Goal: Task Accomplishment & Management: Use online tool/utility

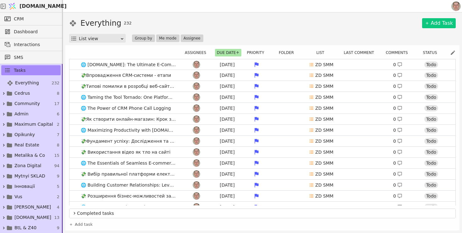
scroll to position [31, 0]
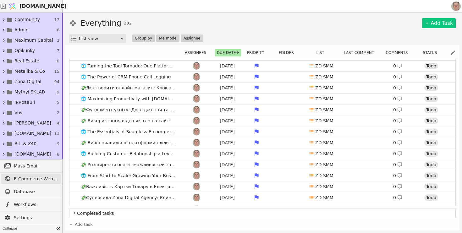
click at [31, 180] on span "E-Commerce Web Development at Zona Digital Agency" at bounding box center [36, 179] width 44 height 7
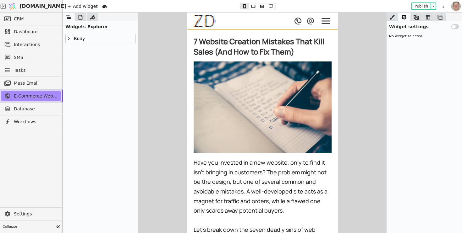
click at [420, 4] on button "Publish" at bounding box center [421, 6] width 19 height 6
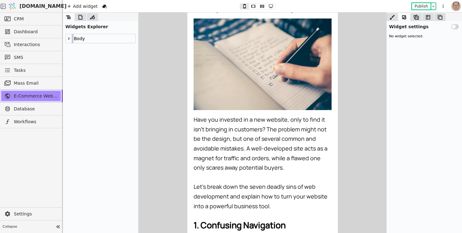
scroll to position [44, 0]
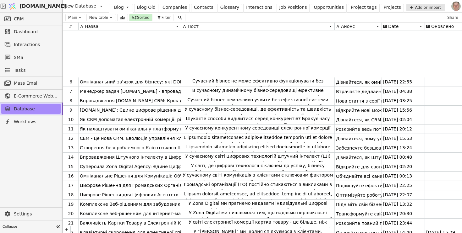
scroll to position [60, 0]
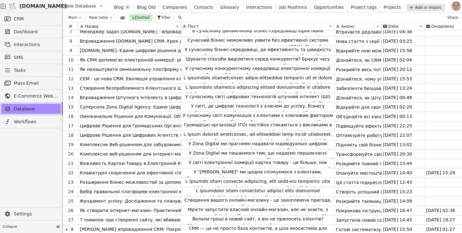
click at [125, 8] on icon at bounding box center [127, 7] width 5 height 5
click at [117, 30] on div "Edit Table" at bounding box center [110, 29] width 33 height 8
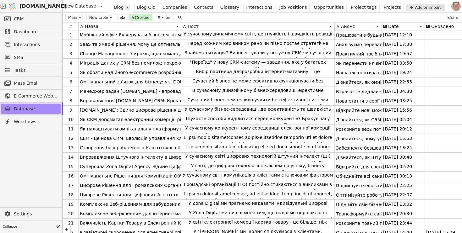
click at [125, 9] on icon at bounding box center [127, 7] width 5 height 5
click at [119, 30] on div "Edit Table" at bounding box center [110, 29] width 33 height 8
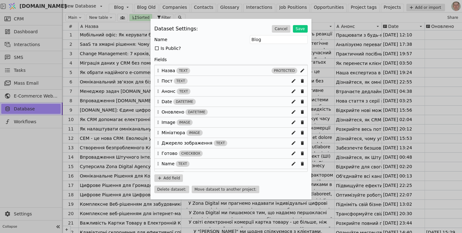
scroll to position [7, 0]
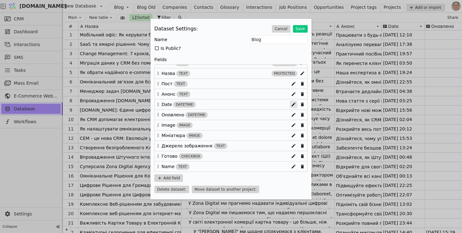
click at [294, 105] on icon "Edit Dataset Modal" at bounding box center [294, 105] width 8 height 8
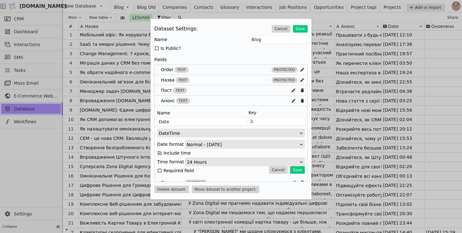
click at [160, 152] on icon "Edit Dataset Modal" at bounding box center [159, 153] width 5 height 5
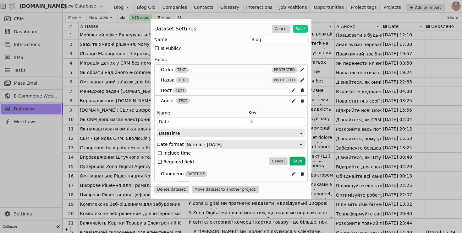
click at [299, 163] on button "Save" at bounding box center [297, 162] width 15 height 8
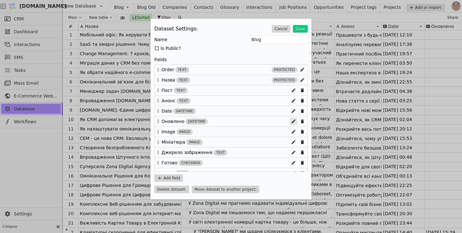
click at [292, 122] on icon "Edit Dataset Modal" at bounding box center [293, 122] width 4 height 4
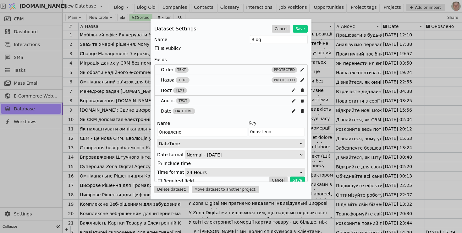
click at [160, 164] on icon "Edit Dataset Modal" at bounding box center [159, 163] width 5 height 5
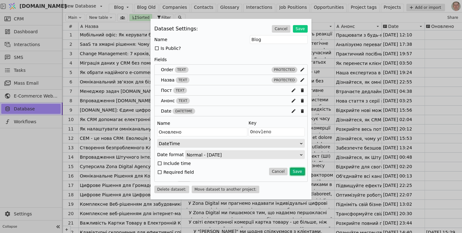
click at [295, 170] on button "Save" at bounding box center [297, 172] width 15 height 8
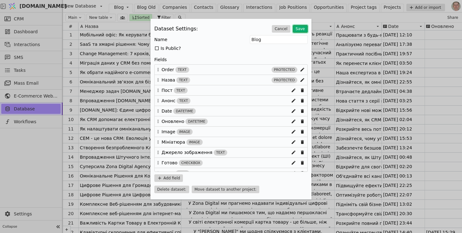
click at [302, 29] on button "Save" at bounding box center [300, 29] width 15 height 8
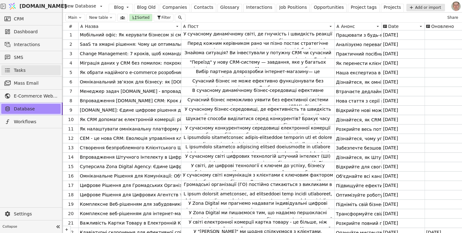
click at [27, 70] on link "Tasks" at bounding box center [30, 70] width 59 height 10
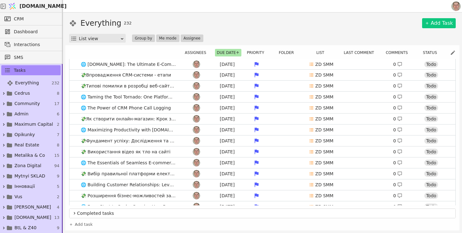
scroll to position [3, 0]
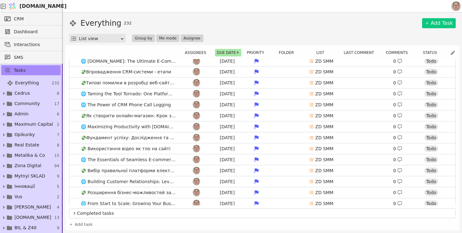
click at [75, 213] on icon at bounding box center [74, 214] width 5 height 8
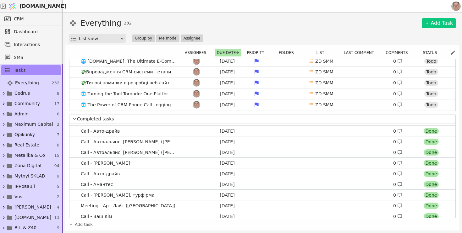
scroll to position [0, 0]
